Goal: Task Accomplishment & Management: Complete application form

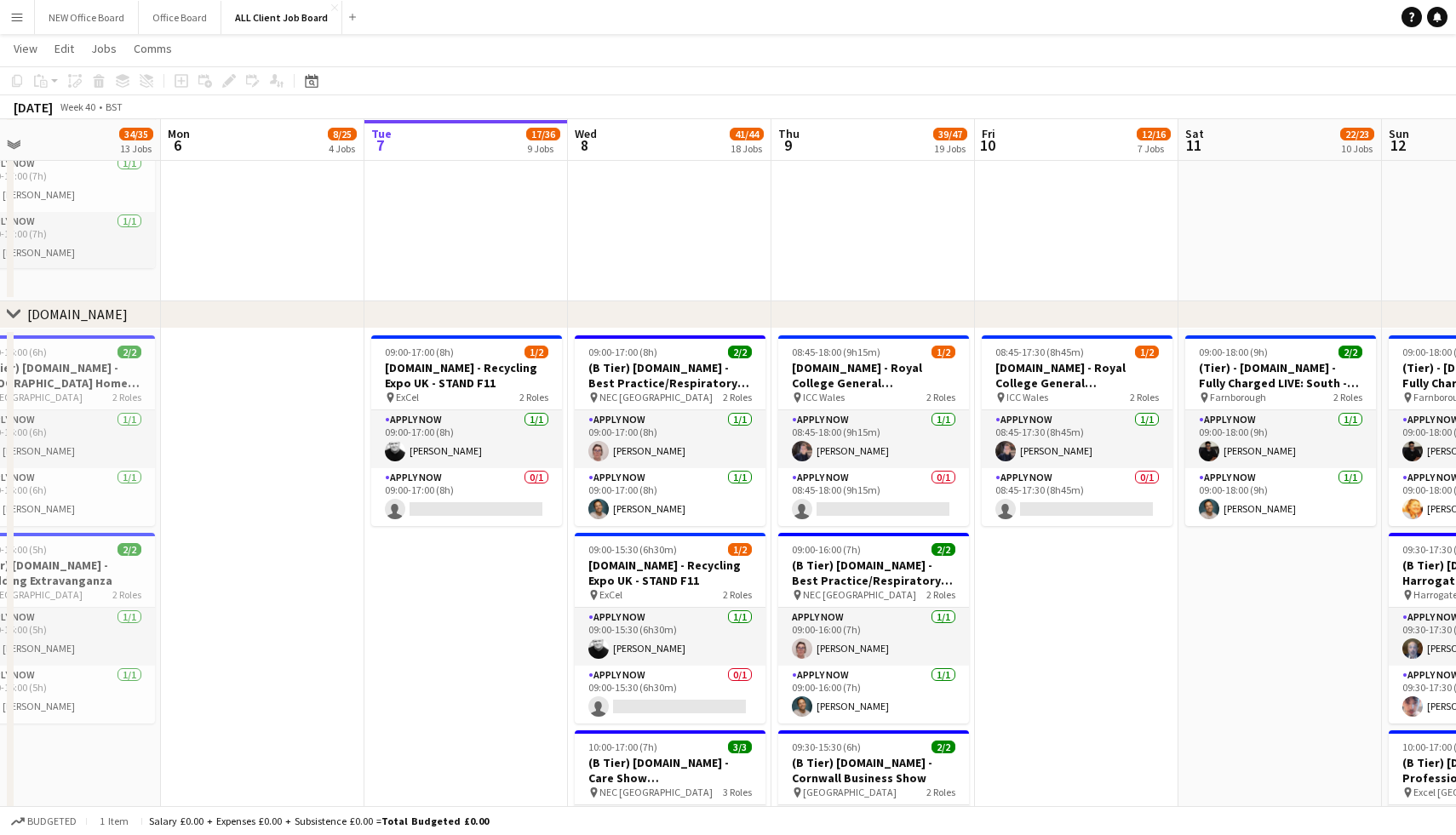
scroll to position [4262, 0]
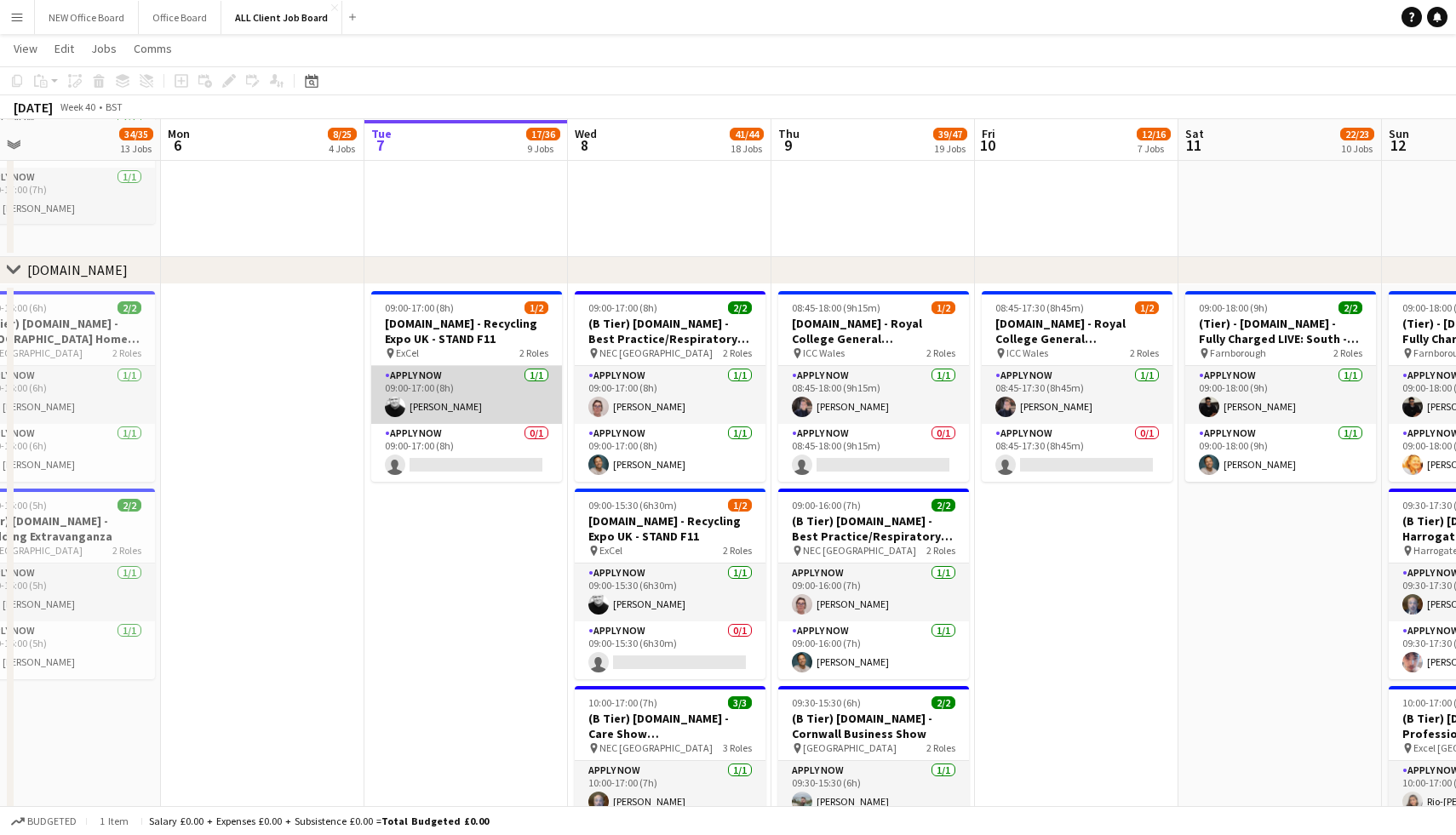
click at [460, 382] on app-card-role "APPLY NOW 1/1 09:00-17:00 (8h) Mike Brooks" at bounding box center [467, 395] width 191 height 58
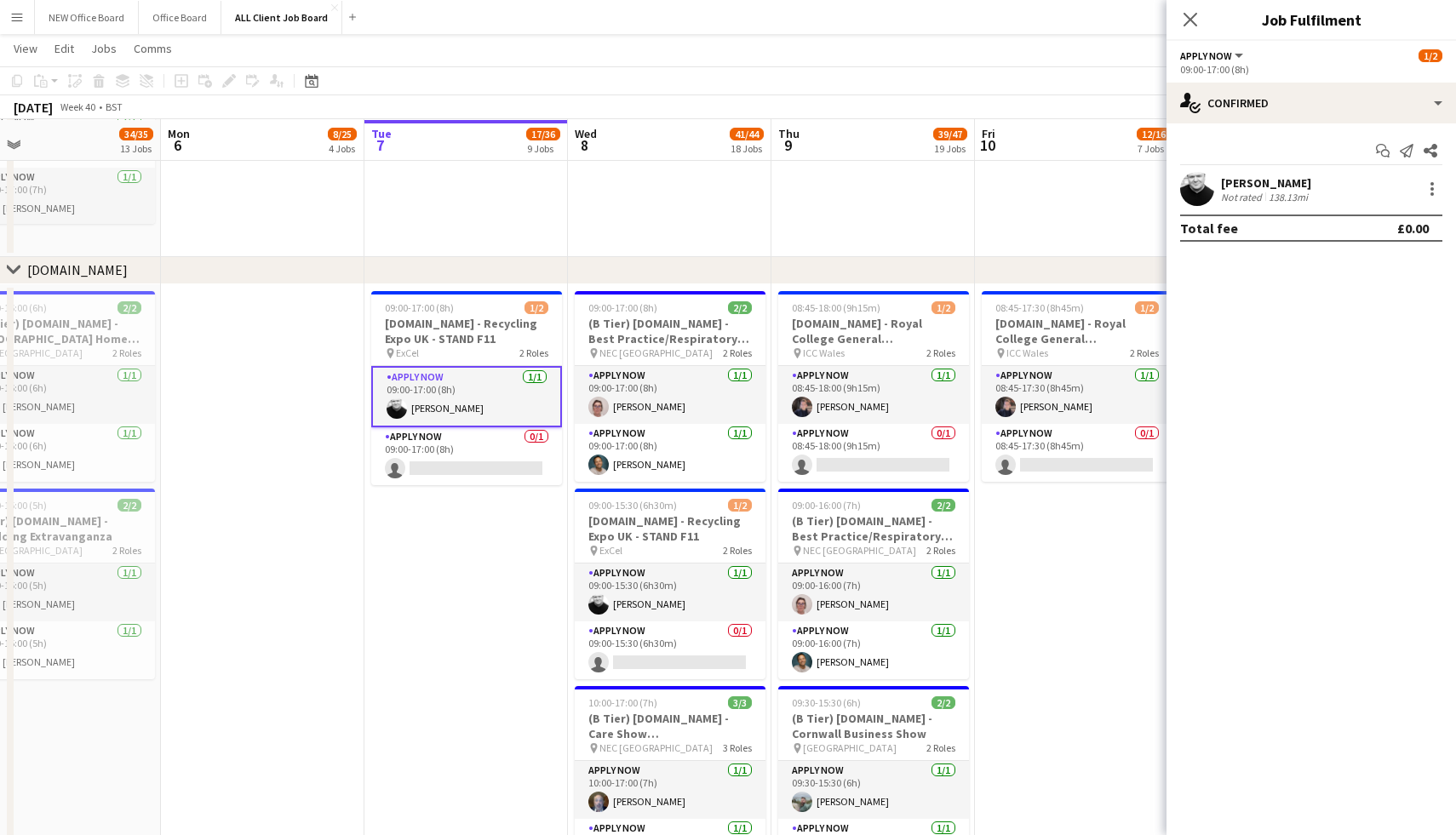
click at [1204, 198] on app-user-avatar at bounding box center [1197, 189] width 34 height 34
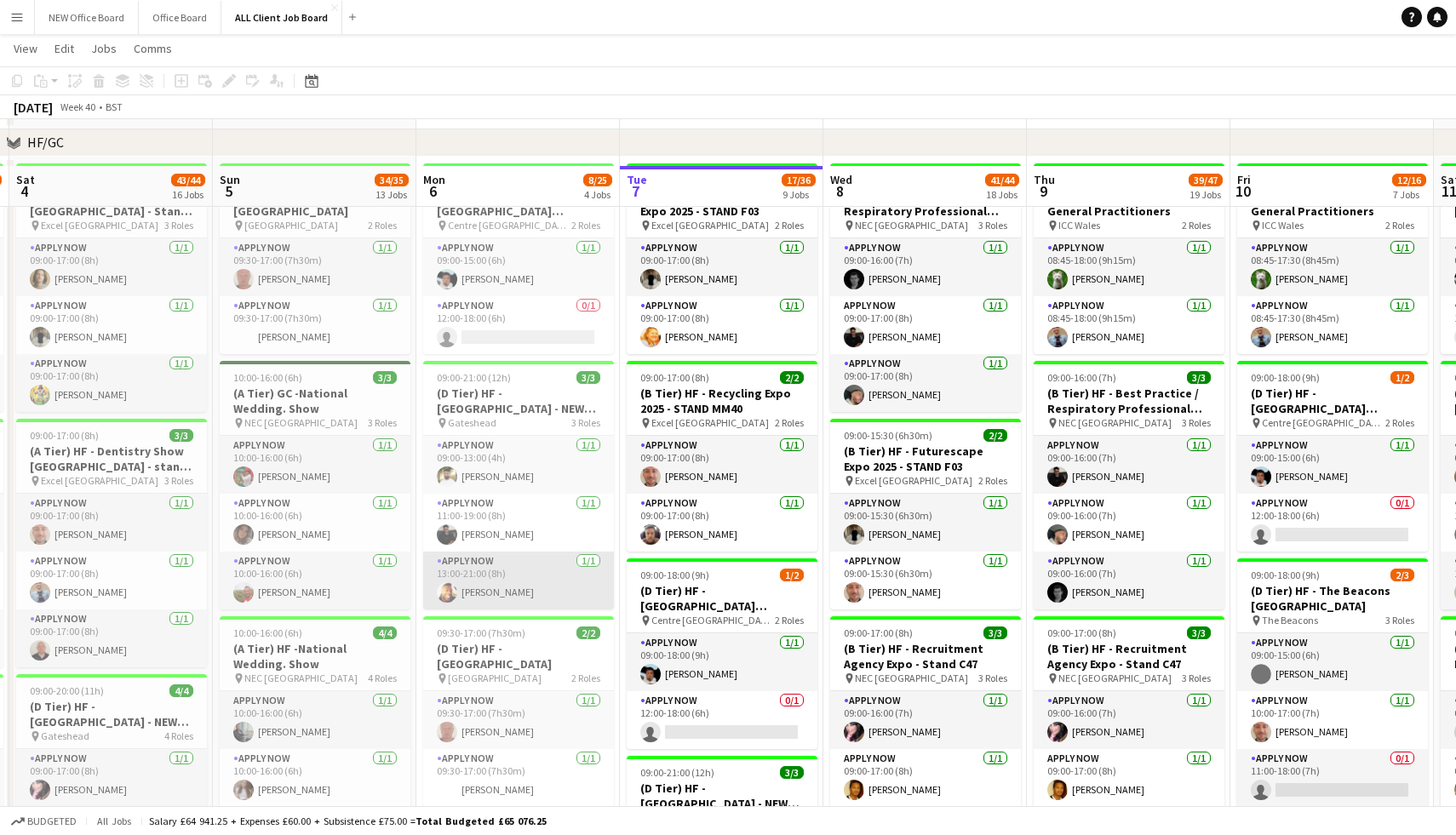
scroll to position [275, 0]
